Goal: Find specific page/section: Find specific page/section

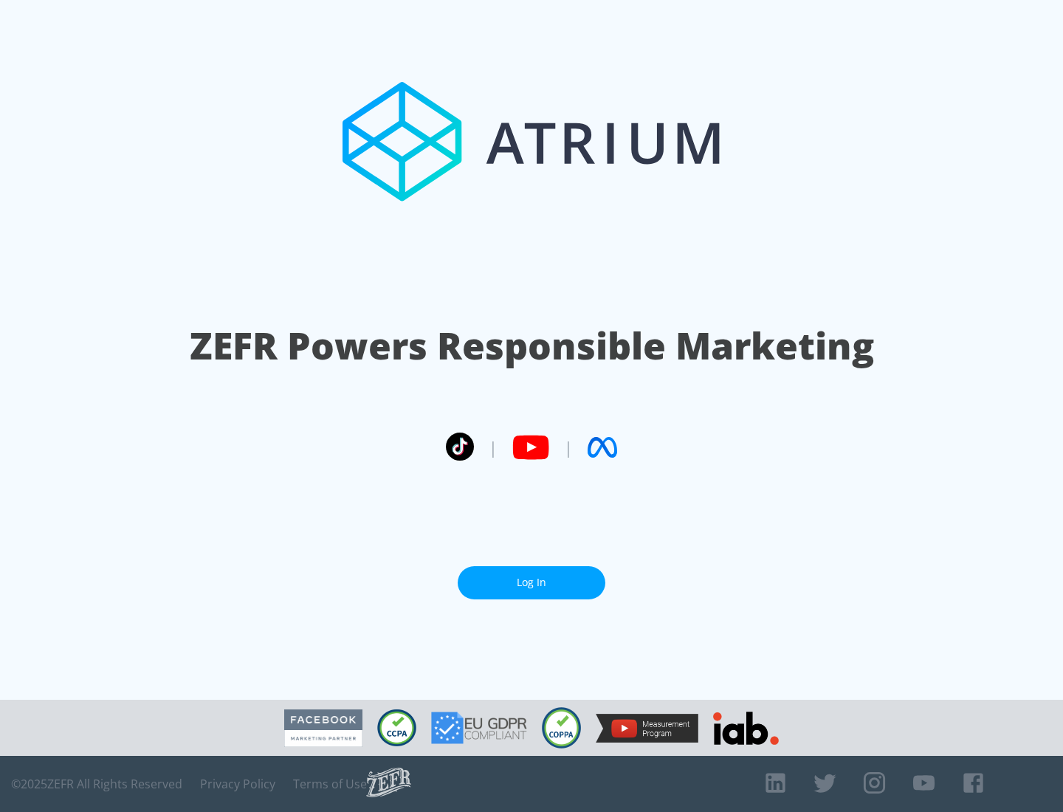
click at [532, 583] on link "Log In" at bounding box center [532, 582] width 148 height 33
